Goal: Check status: Check status

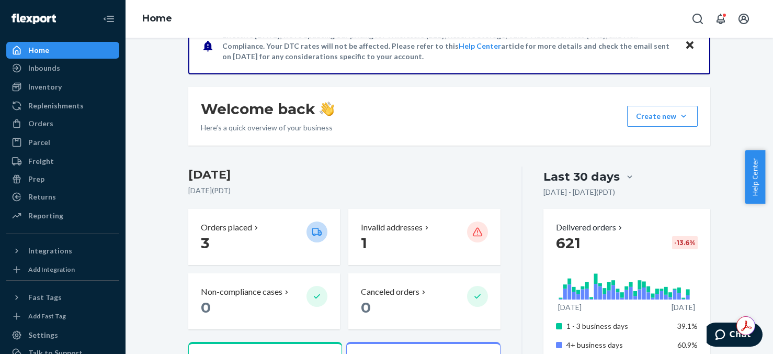
scroll to position [52, 0]
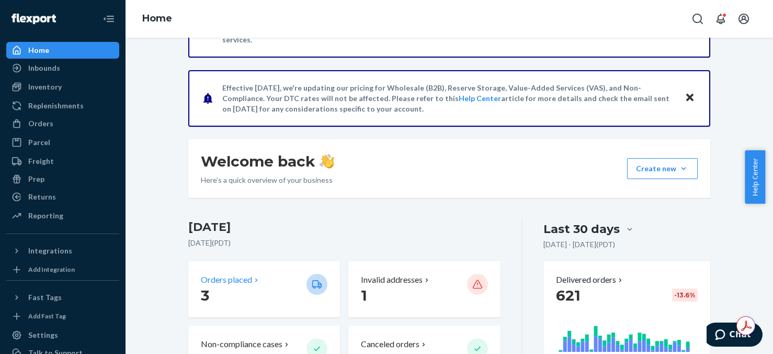
click at [241, 297] on p "3" at bounding box center [249, 295] width 97 height 19
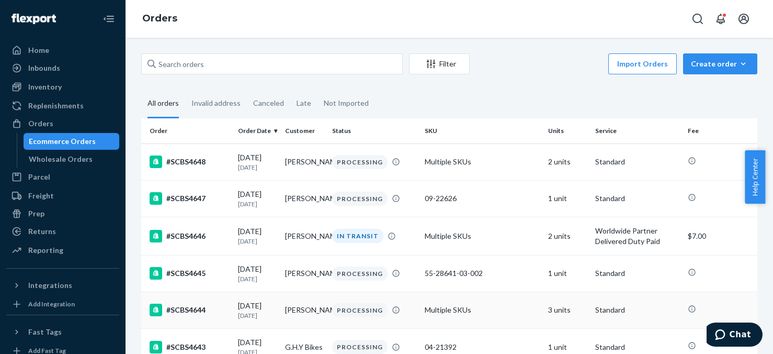
click at [553, 316] on td "3 units" at bounding box center [567, 309] width 47 height 37
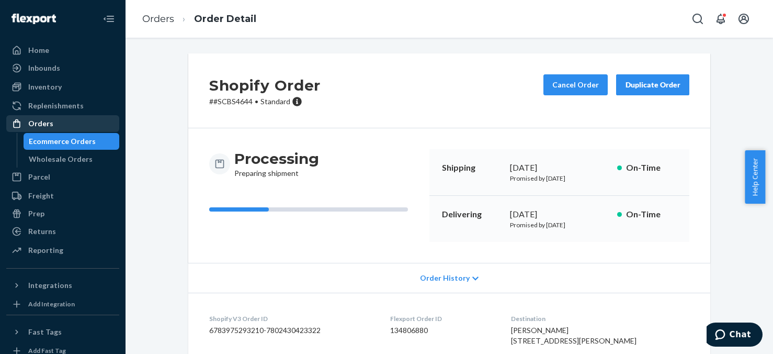
click at [50, 125] on div "Orders" at bounding box center [40, 123] width 25 height 10
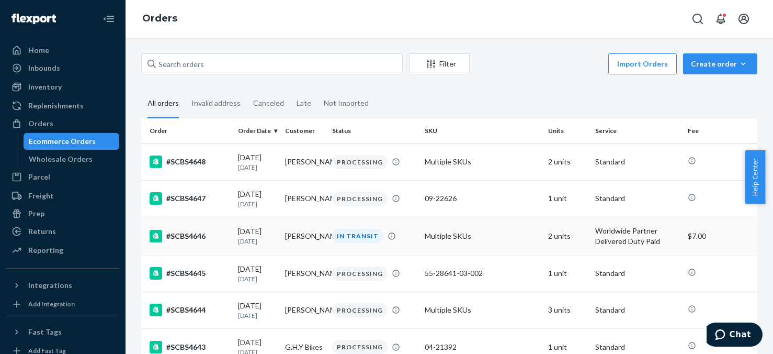
click at [555, 237] on td "2 units" at bounding box center [567, 236] width 47 height 38
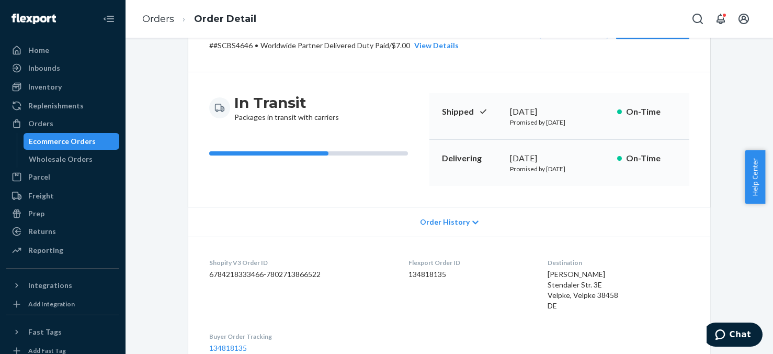
scroll to position [52, 0]
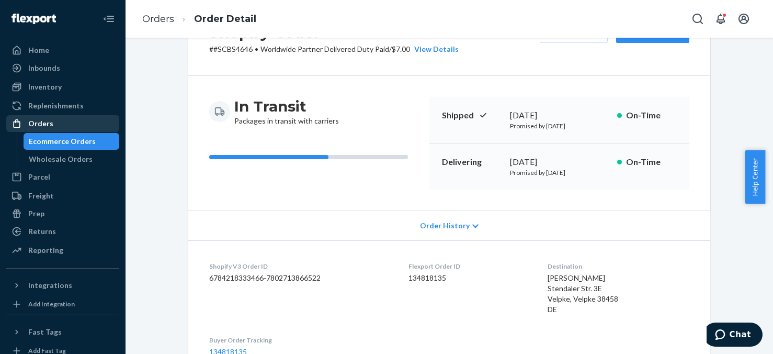
click at [52, 124] on div "Orders" at bounding box center [62, 123] width 111 height 15
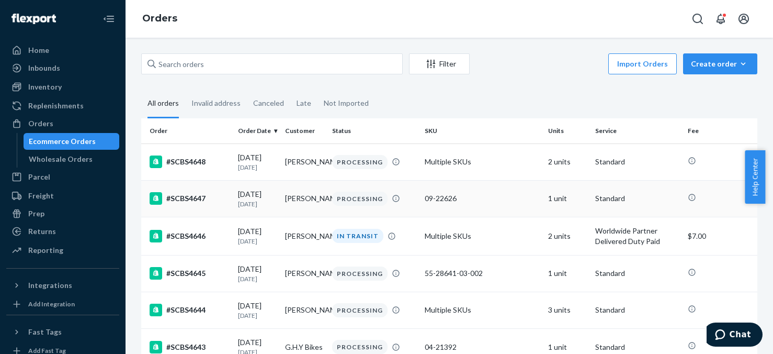
click at [558, 201] on td "1 unit" at bounding box center [567, 198] width 47 height 37
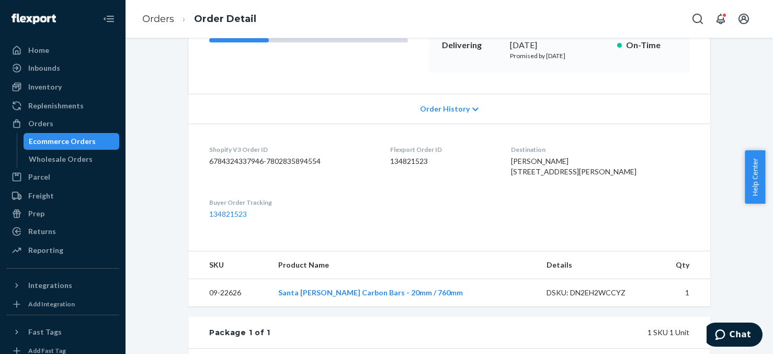
scroll to position [105, 0]
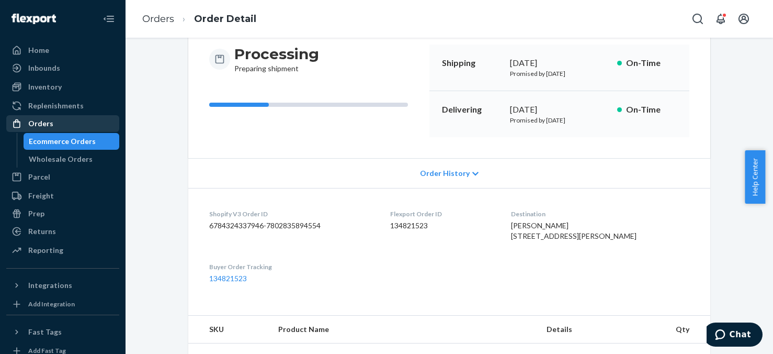
click at [49, 120] on div "Orders" at bounding box center [40, 123] width 25 height 10
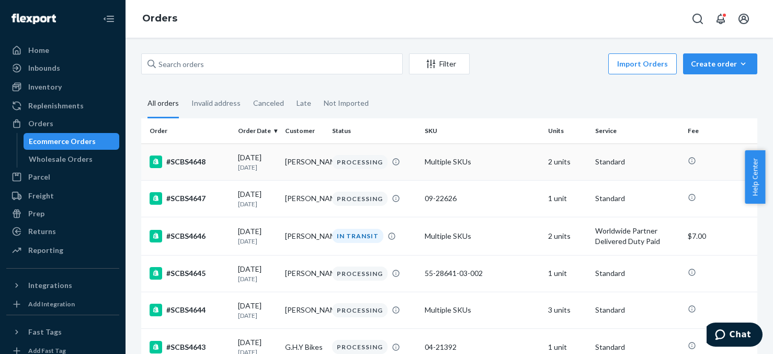
click at [551, 164] on td "2 units" at bounding box center [567, 161] width 47 height 37
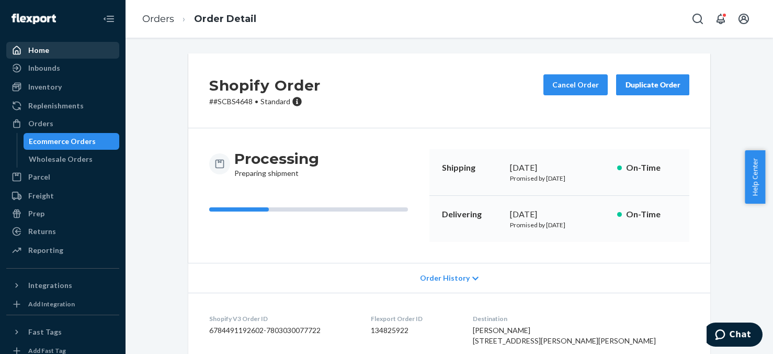
click at [44, 52] on div "Home" at bounding box center [38, 50] width 21 height 10
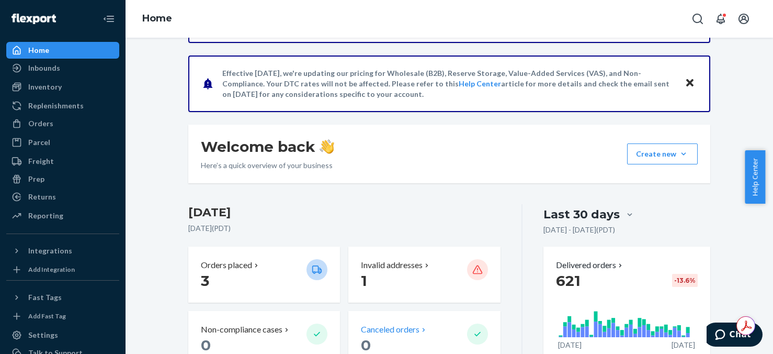
scroll to position [52, 0]
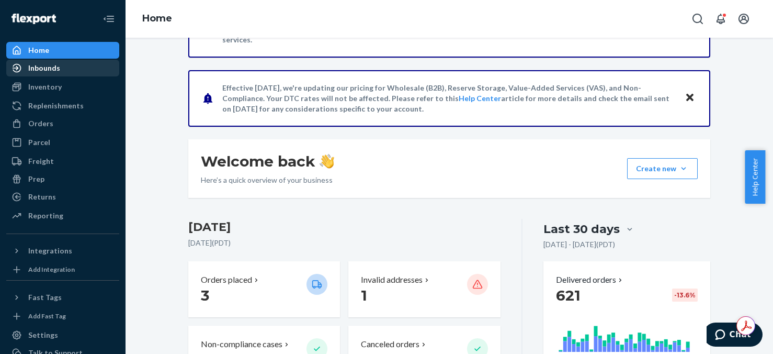
click at [46, 69] on div "Inbounds" at bounding box center [44, 68] width 32 height 10
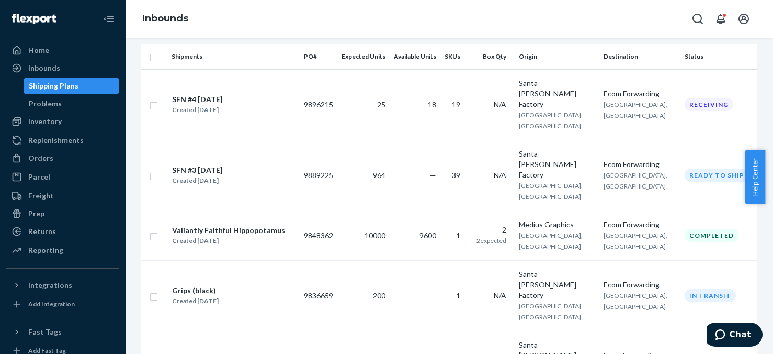
scroll to position [105, 0]
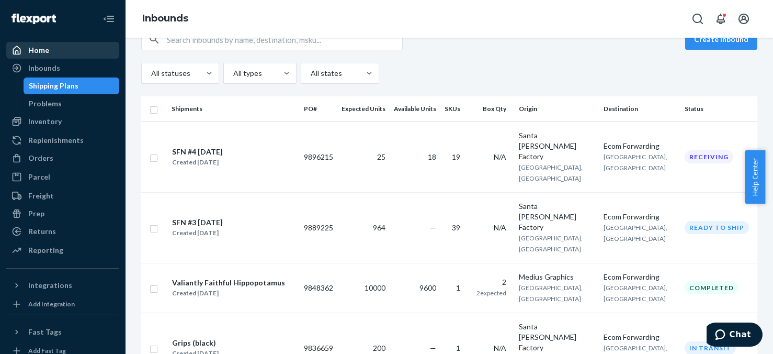
click at [52, 50] on div "Home" at bounding box center [62, 50] width 111 height 15
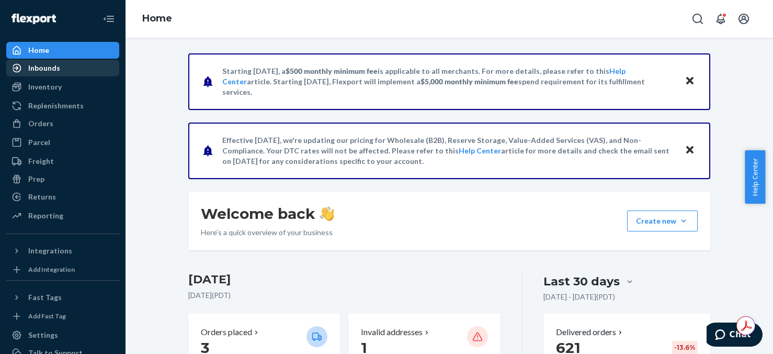
click at [51, 65] on div "Inbounds" at bounding box center [44, 68] width 32 height 10
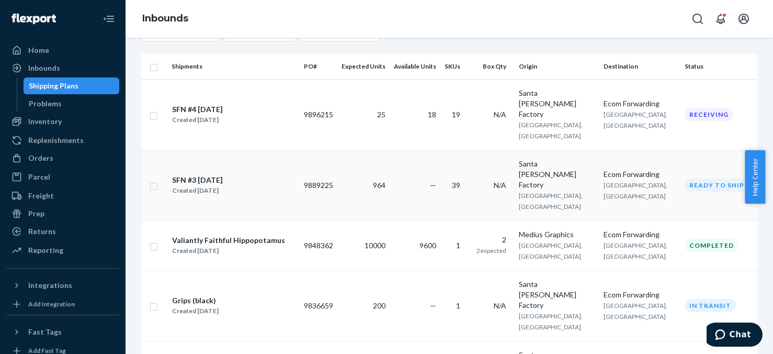
scroll to position [157, 0]
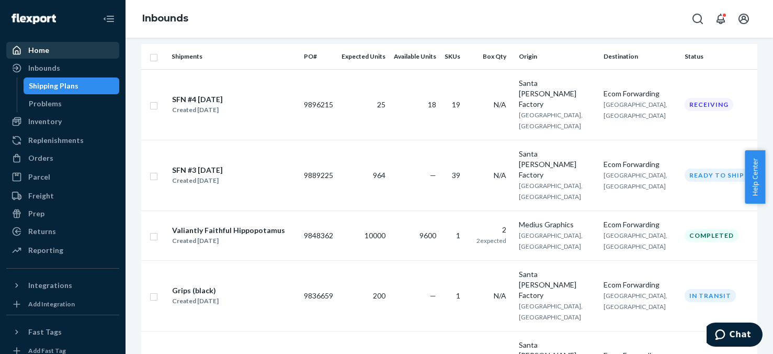
click at [39, 49] on div "Home" at bounding box center [38, 50] width 21 height 10
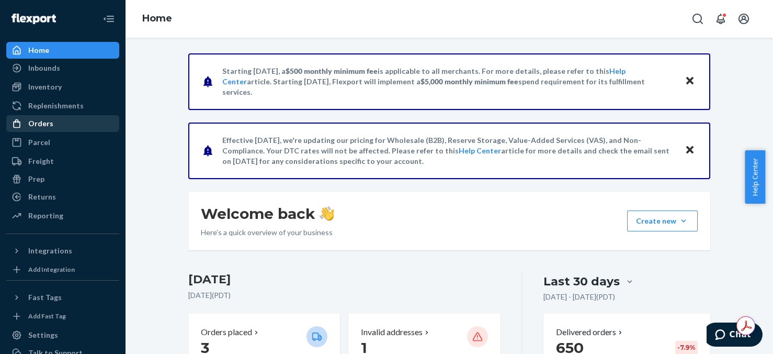
click at [38, 125] on div "Orders" at bounding box center [40, 123] width 25 height 10
